Goal: Register for event/course

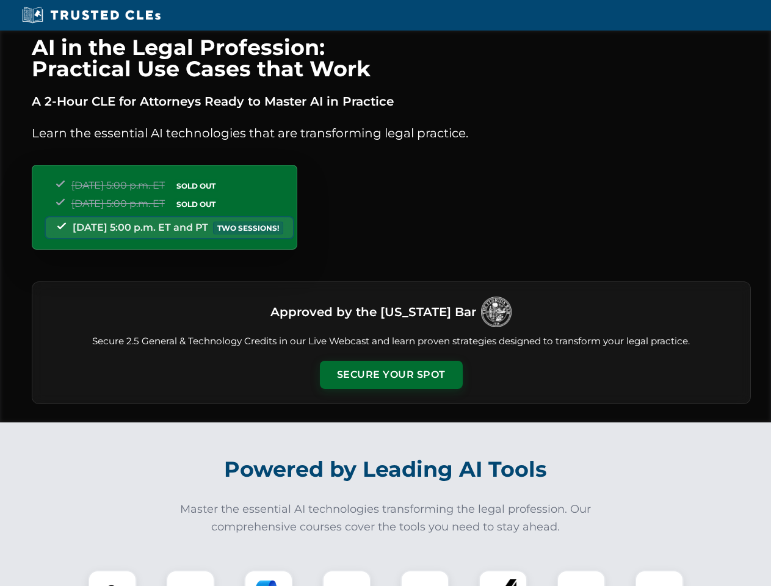
click at [390, 375] on button "Secure Your Spot" at bounding box center [391, 375] width 143 height 28
click at [112, 578] on img at bounding box center [112, 594] width 35 height 35
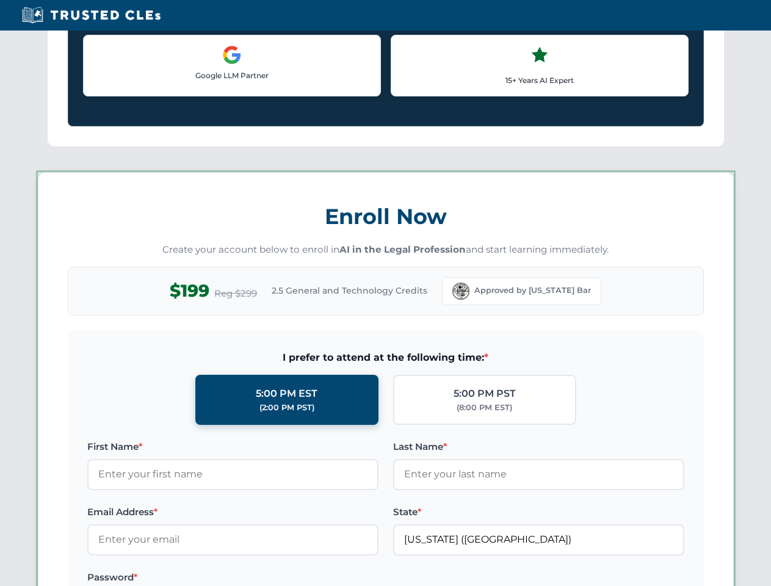
click at [268, 578] on label "Password *" at bounding box center [232, 577] width 291 height 15
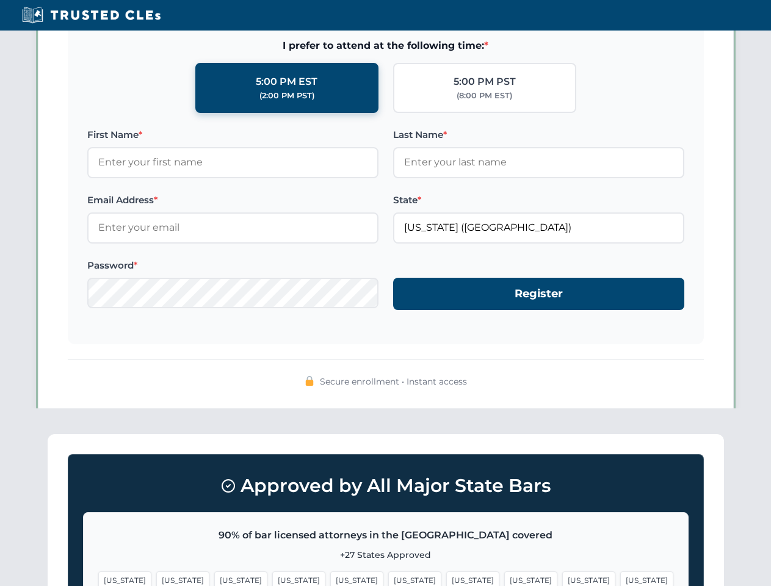
click at [562, 578] on span "[US_STATE]" at bounding box center [588, 580] width 53 height 18
